Goal: Navigation & Orientation: Find specific page/section

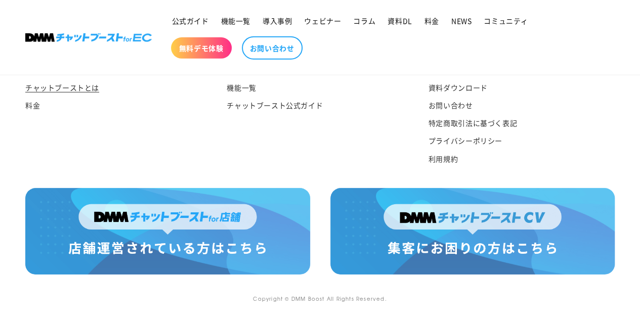
scroll to position [5325, 0]
click at [238, 209] on img at bounding box center [167, 231] width 285 height 86
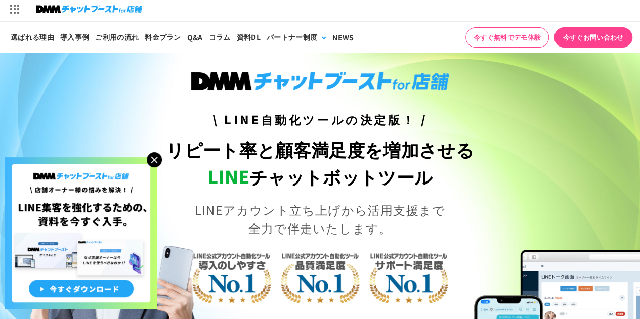
click at [154, 156] on img at bounding box center [154, 159] width 15 height 15
click at [155, 157] on img at bounding box center [154, 159] width 15 height 15
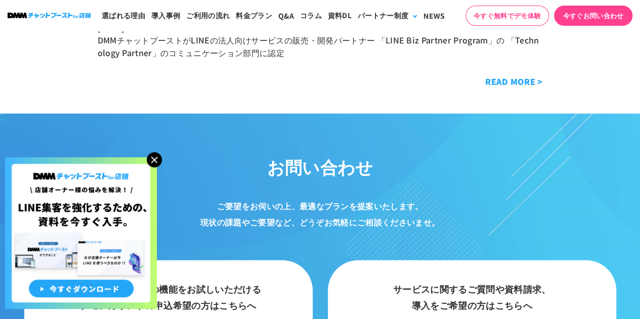
scroll to position [5405, 0]
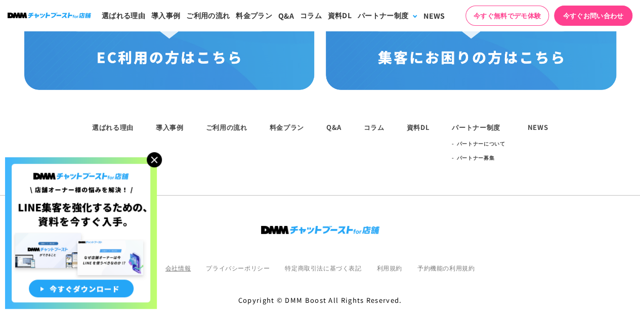
click at [187, 263] on link "会社情報" at bounding box center [177, 267] width 25 height 9
